Goal: Navigation & Orientation: Find specific page/section

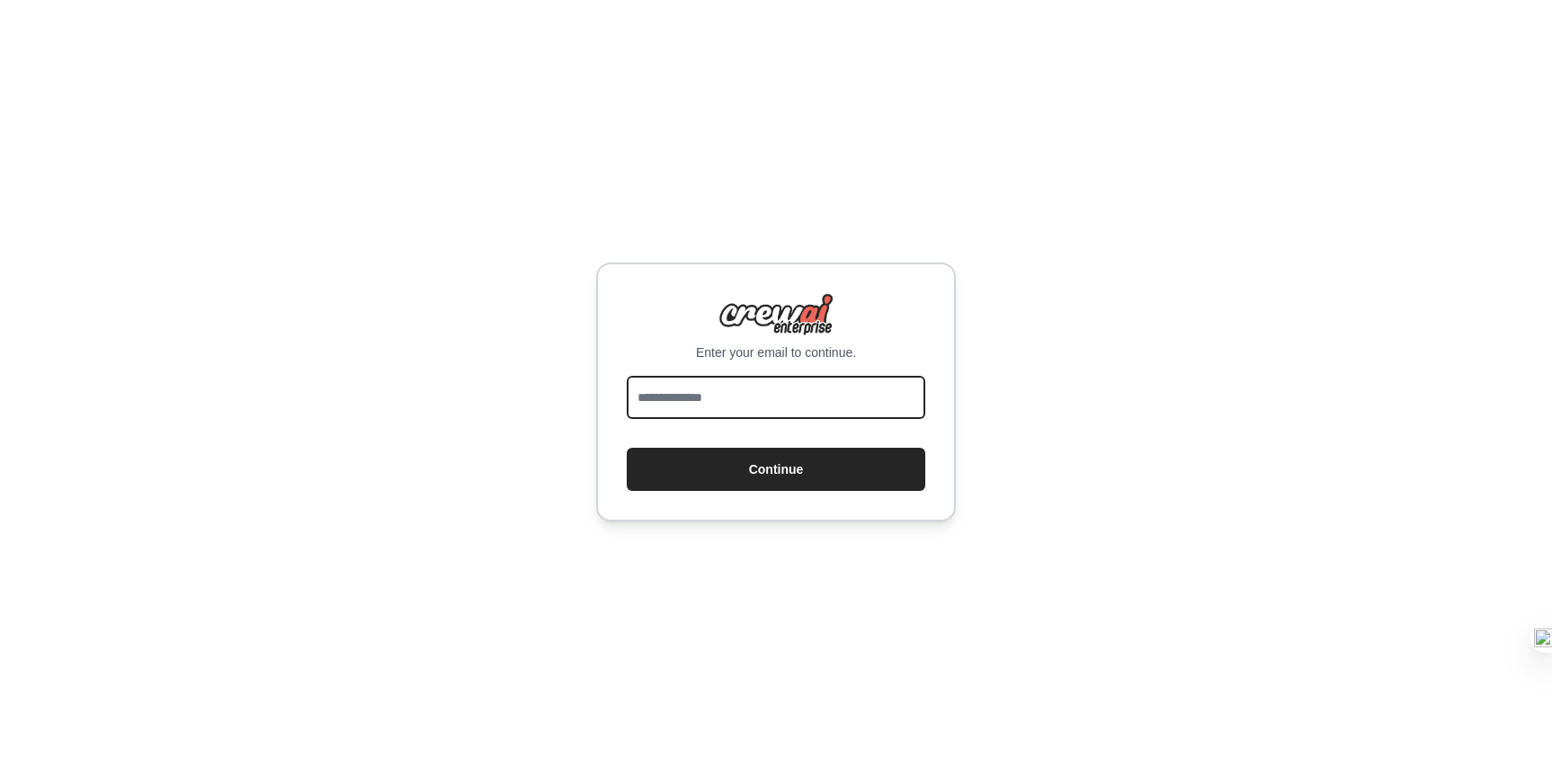
click at [781, 398] on input "email" at bounding box center [775, 397] width 298 height 43
type input "**********"
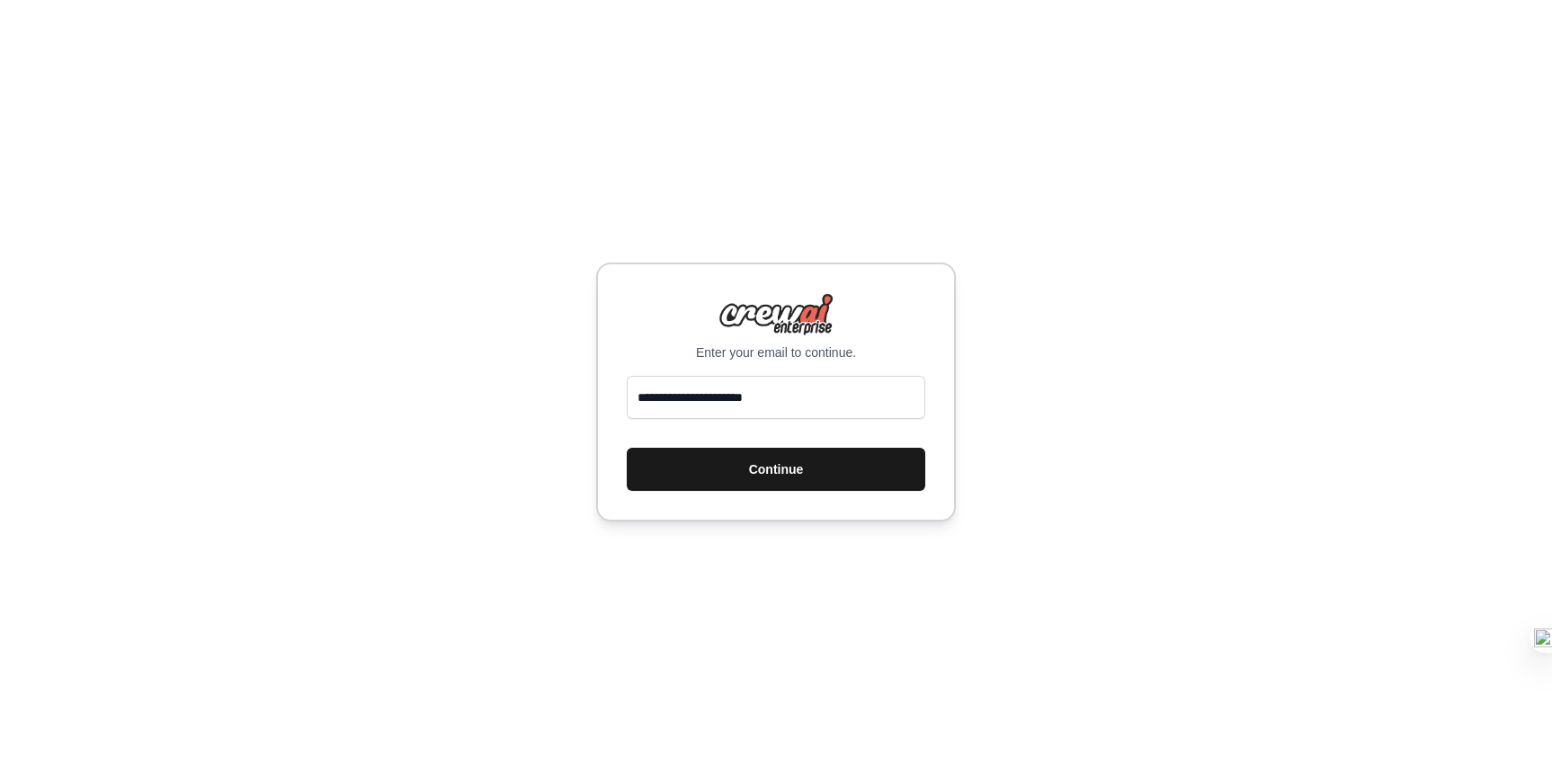
click at [813, 468] on button "Continue" at bounding box center [775, 469] width 298 height 43
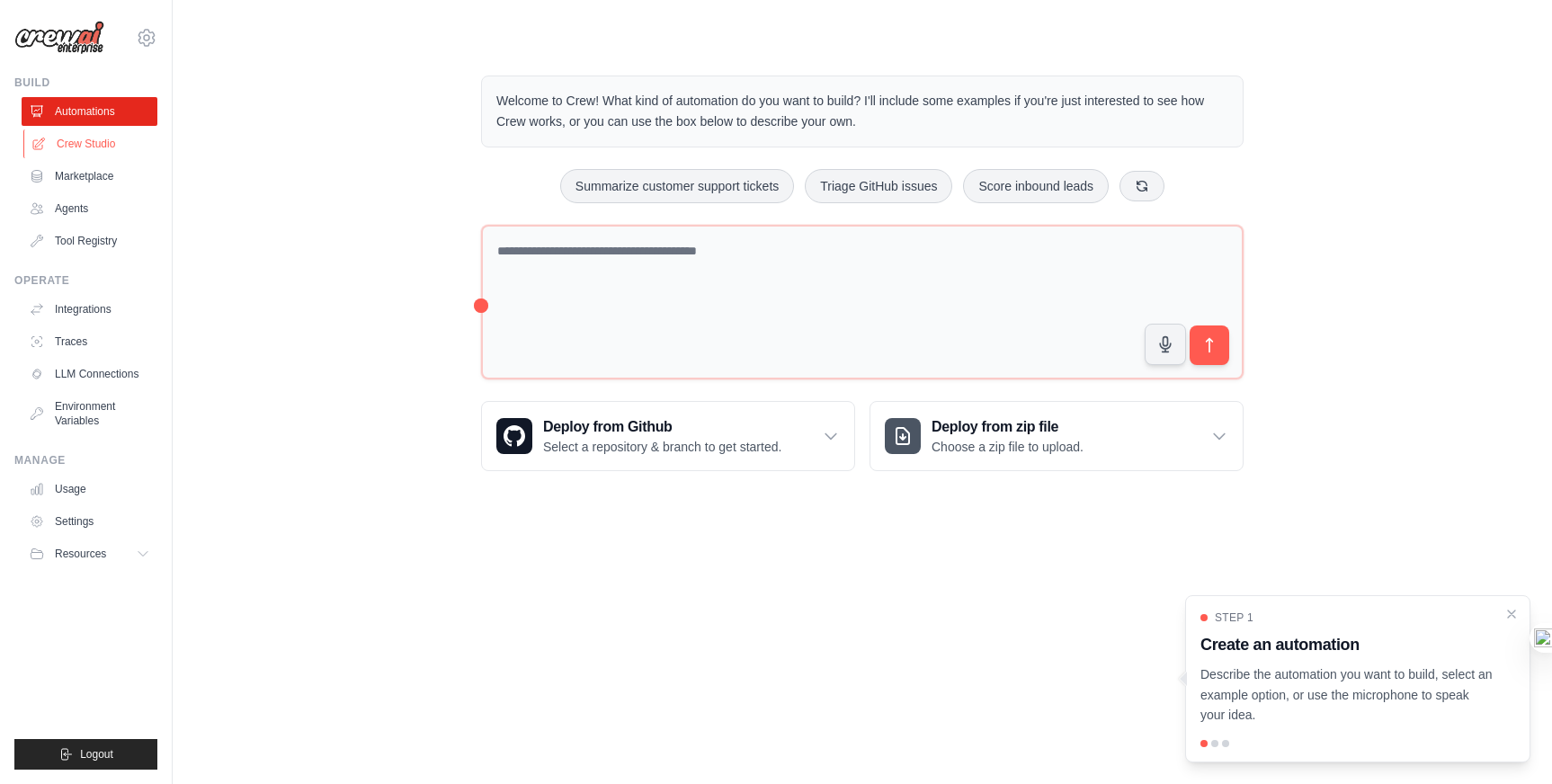
click at [96, 150] on link "Crew Studio" at bounding box center [91, 143] width 136 height 29
click at [96, 143] on link "Crew Studio" at bounding box center [91, 143] width 136 height 29
click at [110, 172] on link "Marketplace" at bounding box center [91, 176] width 136 height 29
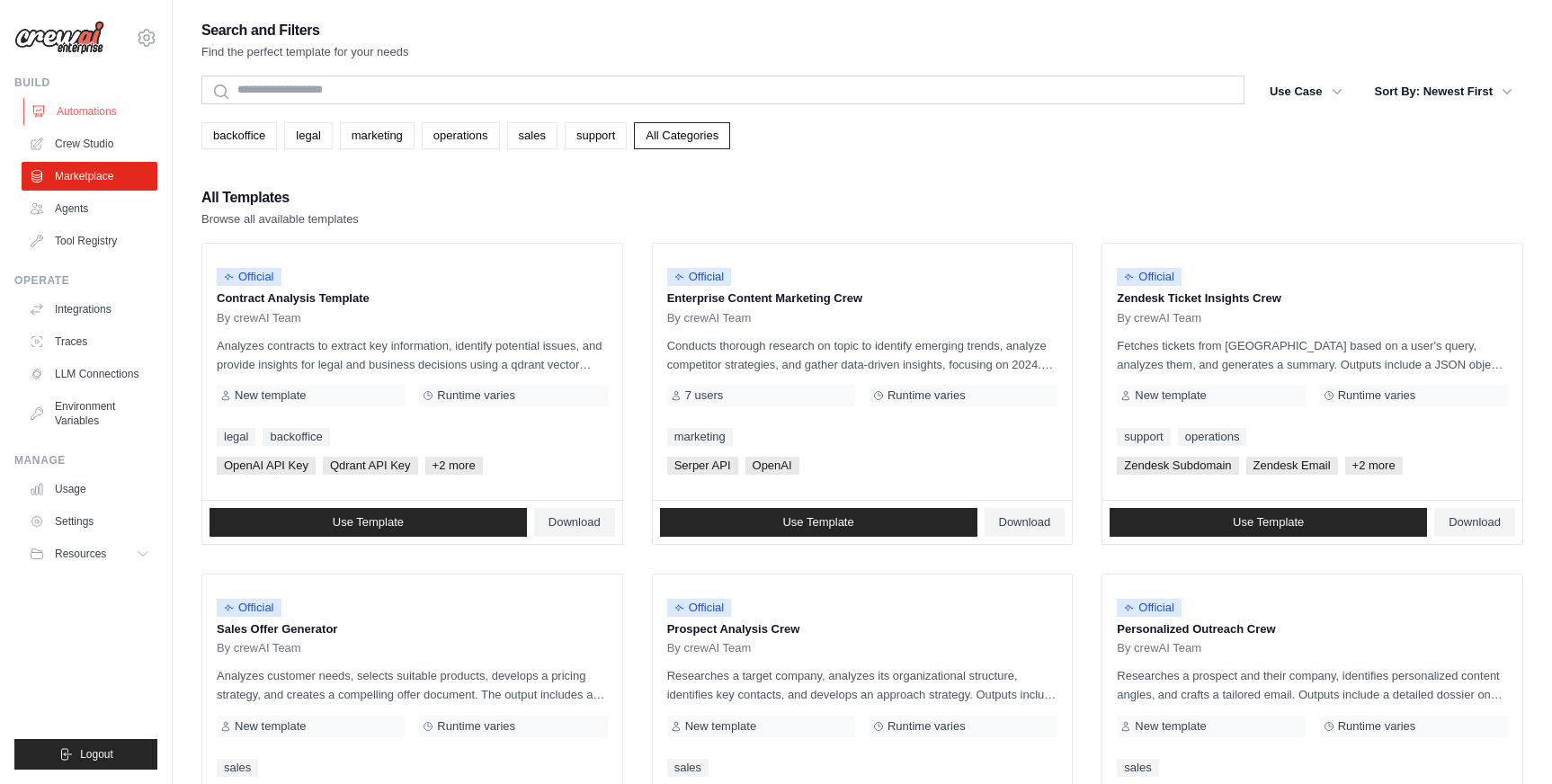
click at [100, 106] on link "Automations" at bounding box center [91, 111] width 136 height 29
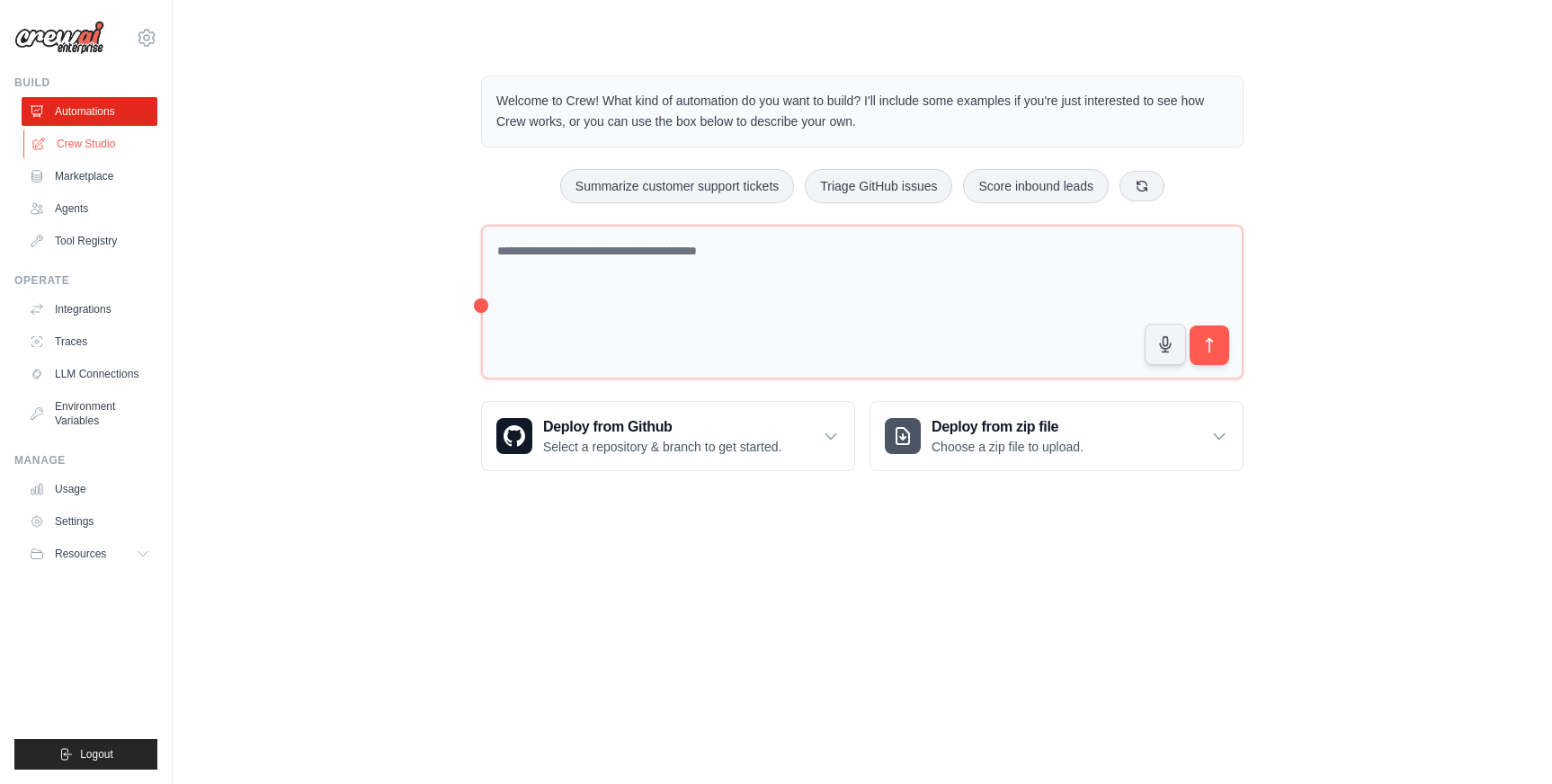
click at [94, 138] on link "Crew Studio" at bounding box center [91, 143] width 136 height 29
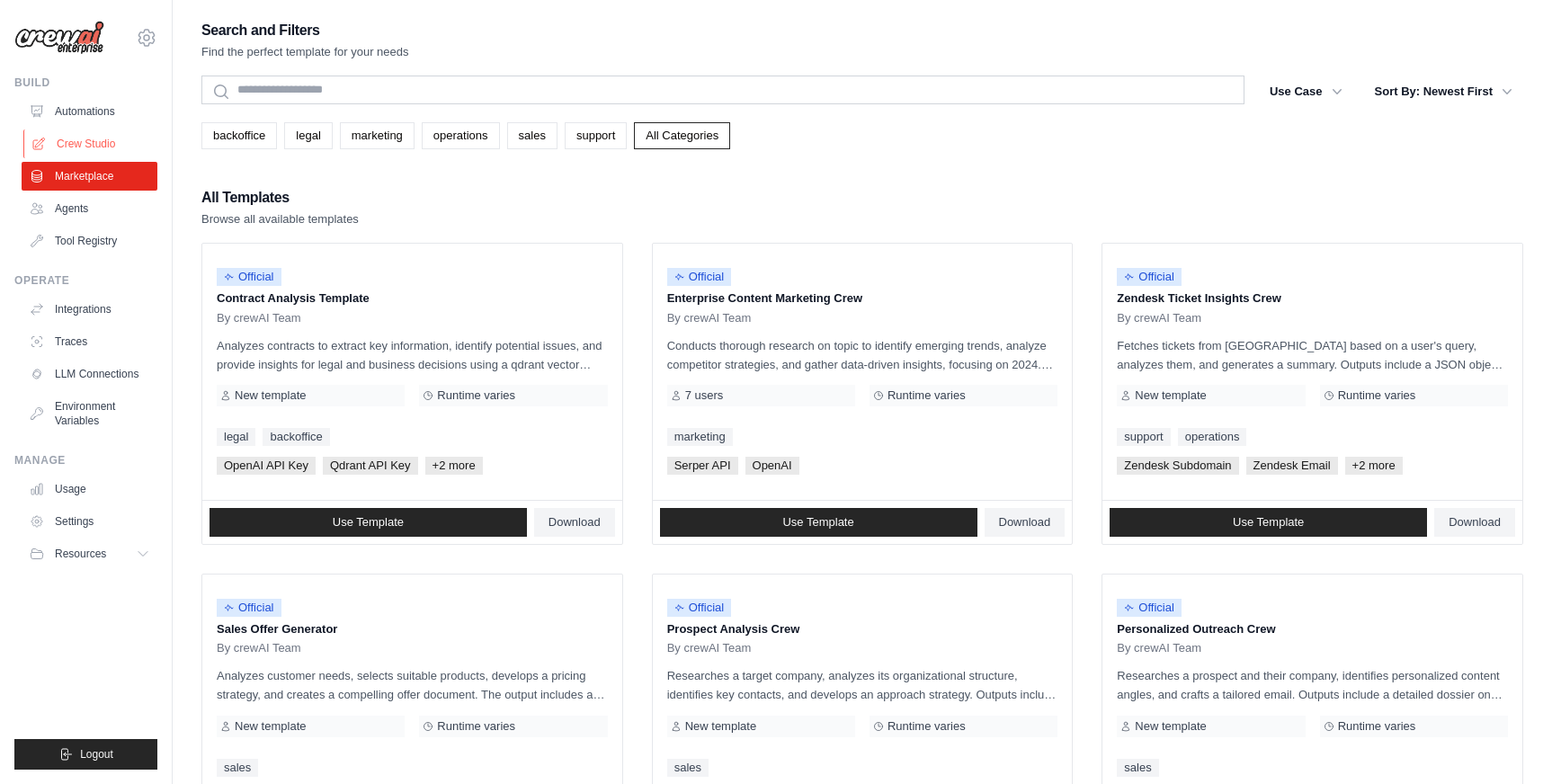
click at [96, 142] on link "Crew Studio" at bounding box center [91, 143] width 136 height 29
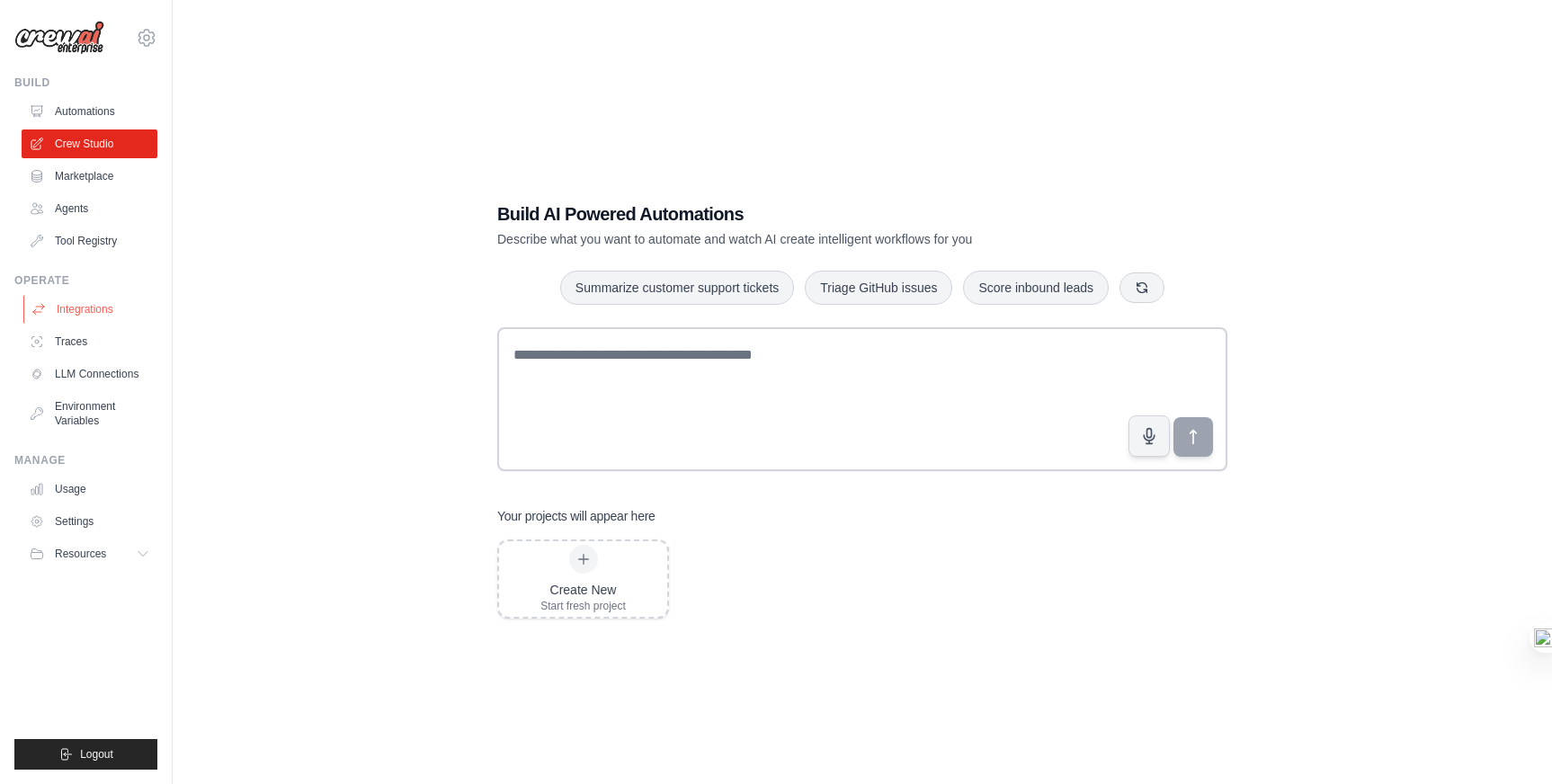
click at [100, 310] on link "Integrations" at bounding box center [91, 308] width 136 height 29
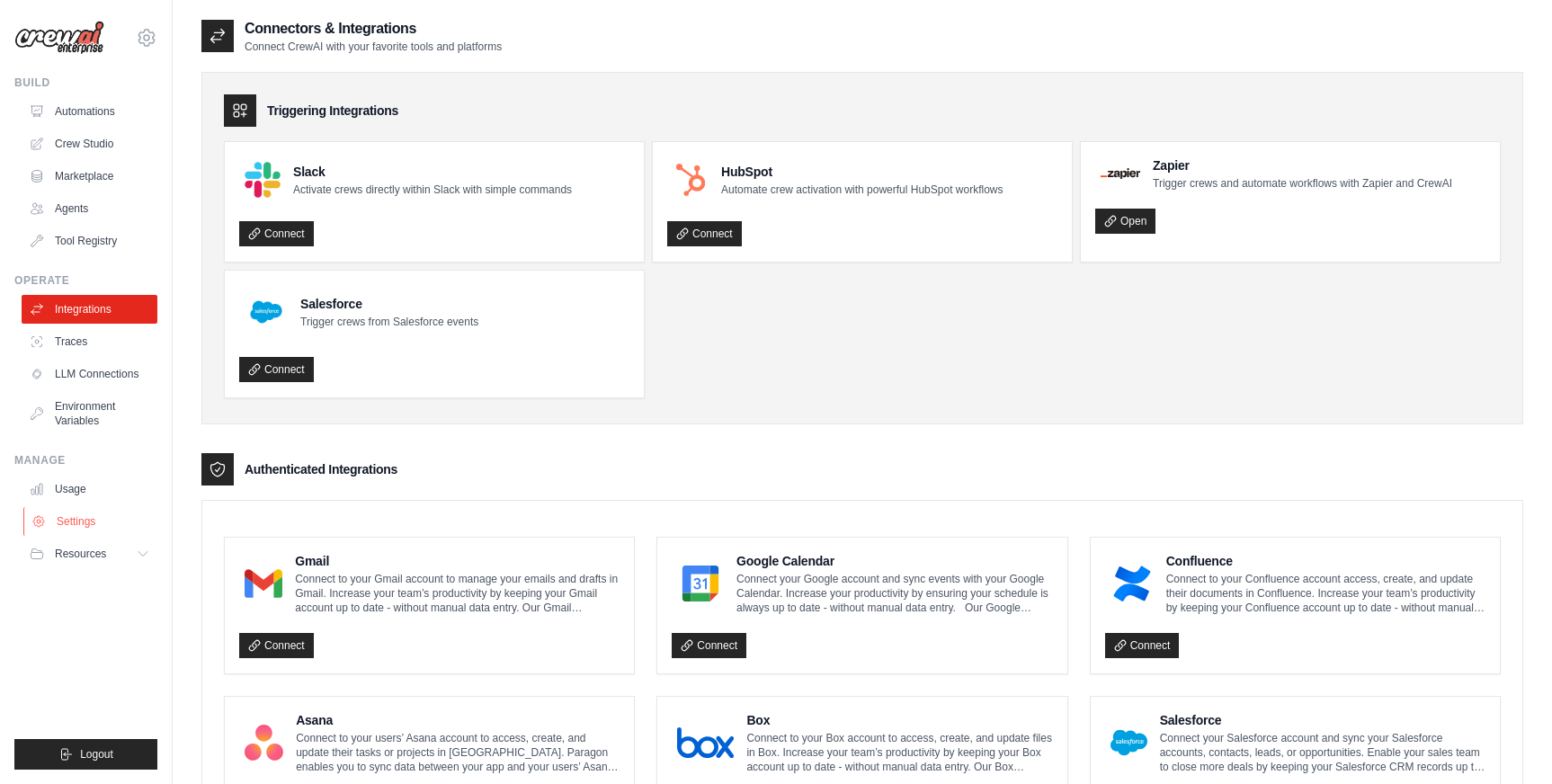
click at [95, 517] on link "Settings" at bounding box center [91, 521] width 136 height 29
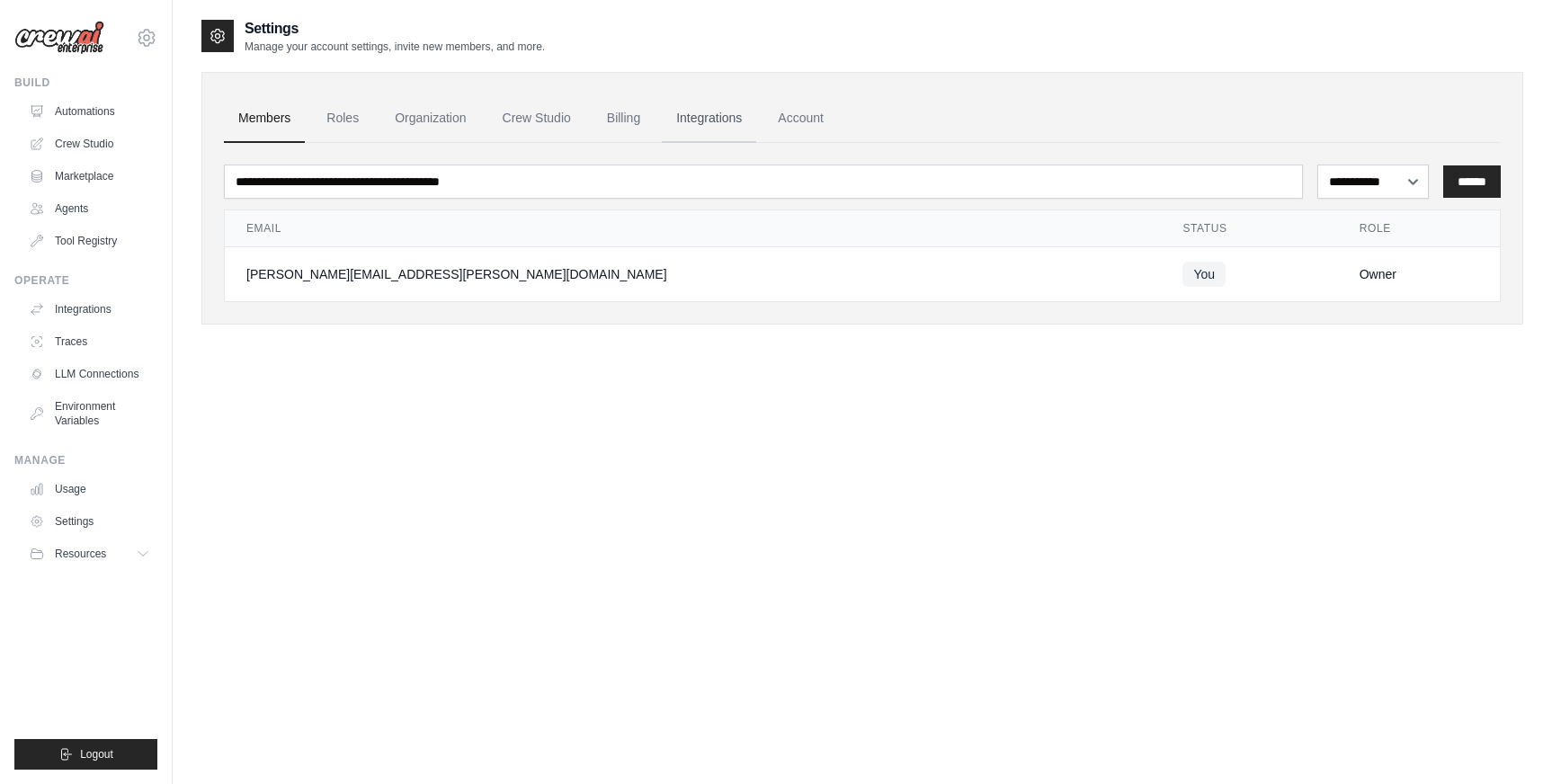
click at [707, 123] on link "Integrations" at bounding box center [709, 119] width 95 height 48
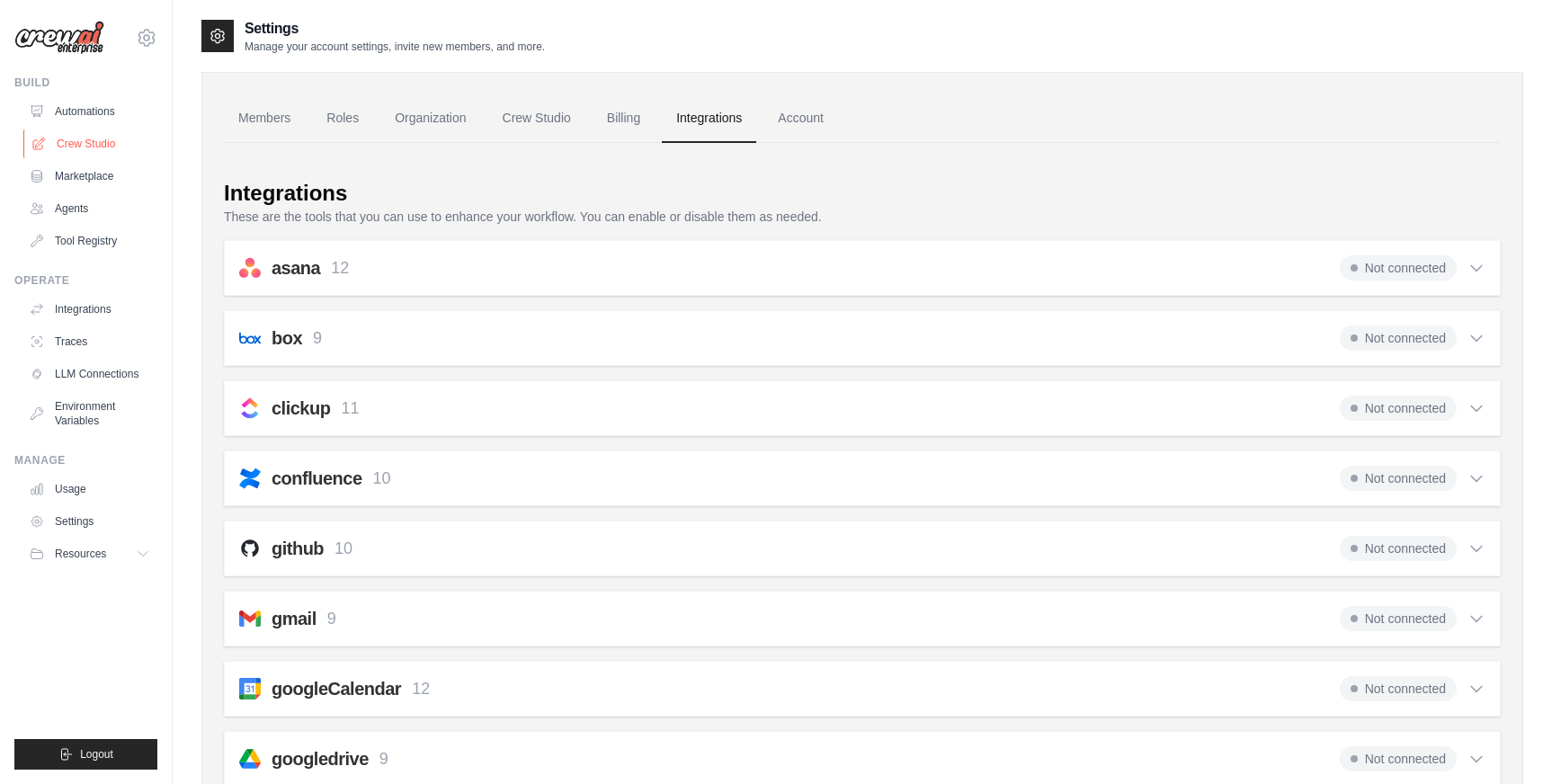
click at [104, 149] on link "Crew Studio" at bounding box center [91, 143] width 136 height 29
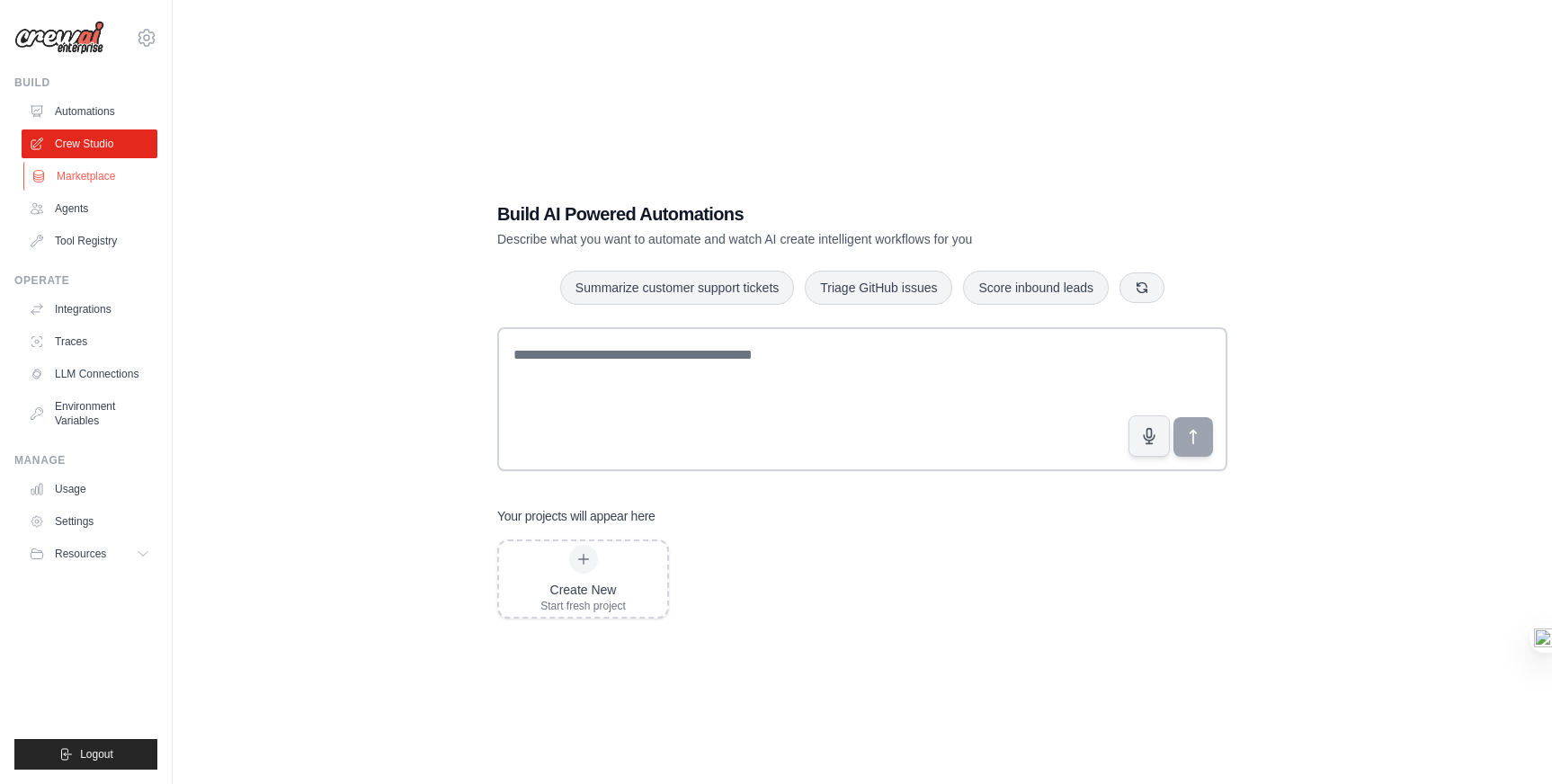
click at [105, 180] on link "Marketplace" at bounding box center [91, 176] width 136 height 29
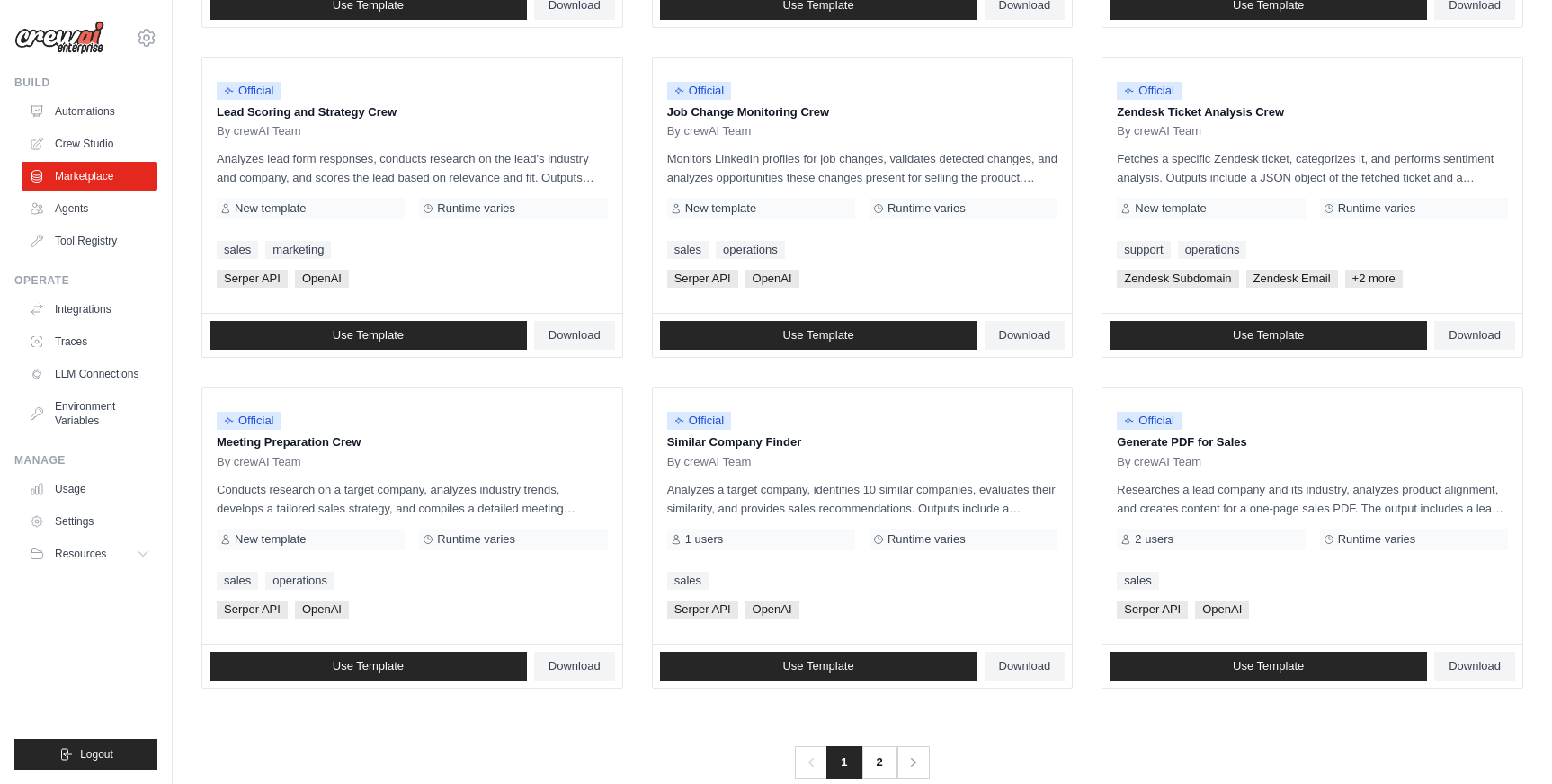
scroll to position [882, 0]
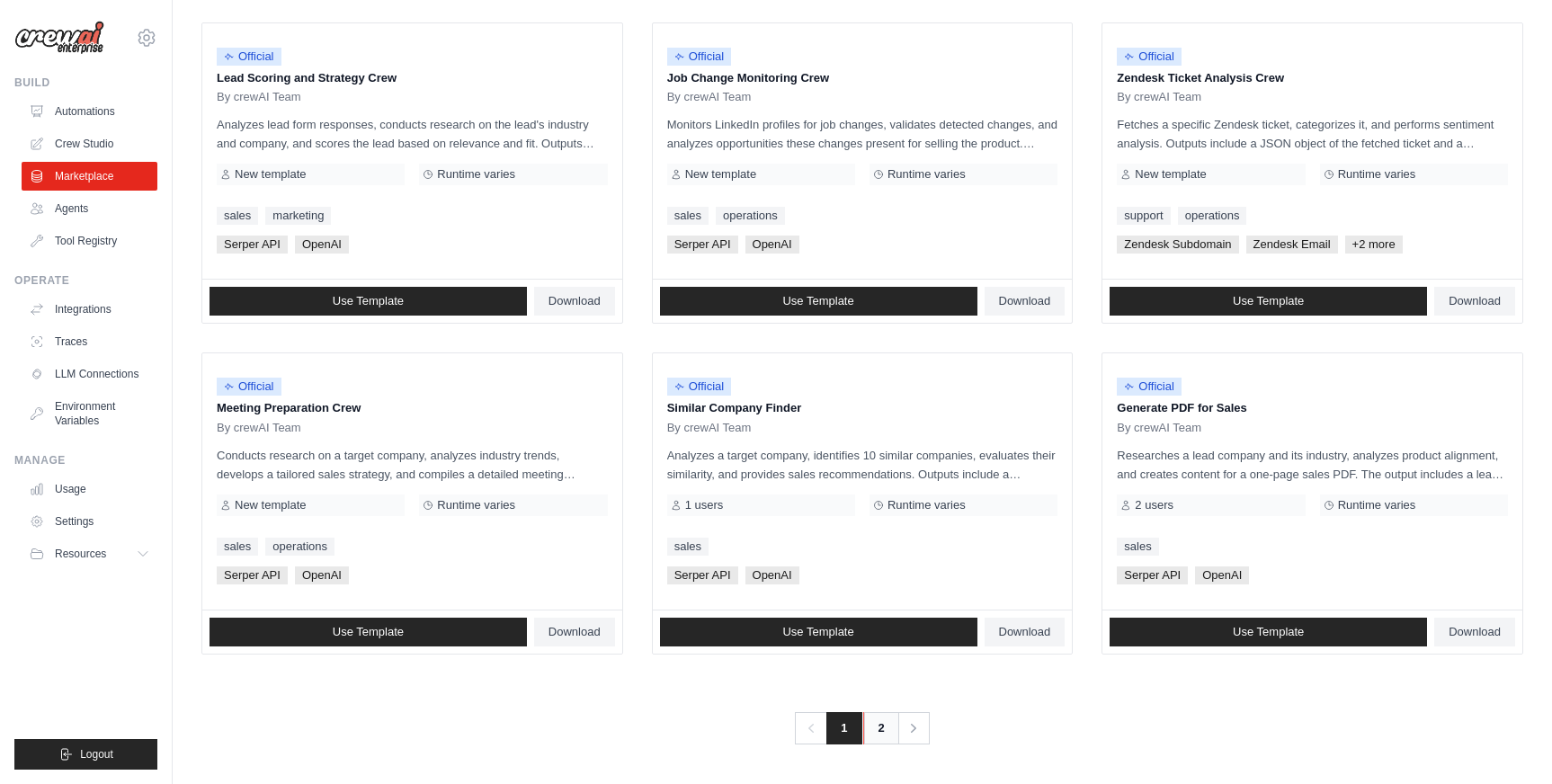
click at [888, 723] on link "2" at bounding box center [881, 727] width 36 height 33
